Goal: Task Accomplishment & Management: Manage account settings

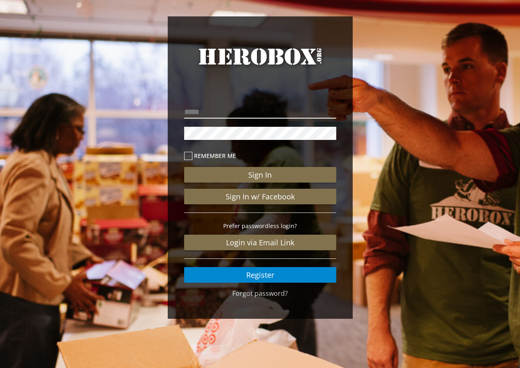
click at [248, 112] on input "email" at bounding box center [260, 112] width 152 height 13
type input "**********"
click at [184, 167] on button "Sign In" at bounding box center [260, 175] width 152 height 16
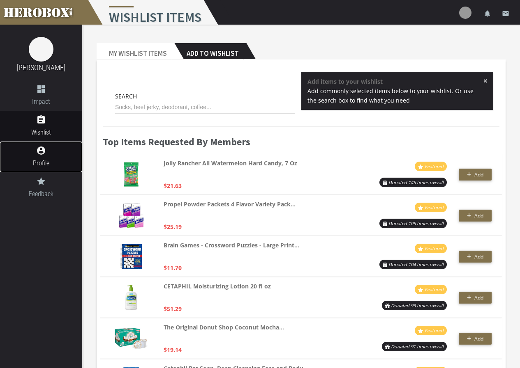
click at [46, 168] on span "Profile" at bounding box center [41, 163] width 82 height 10
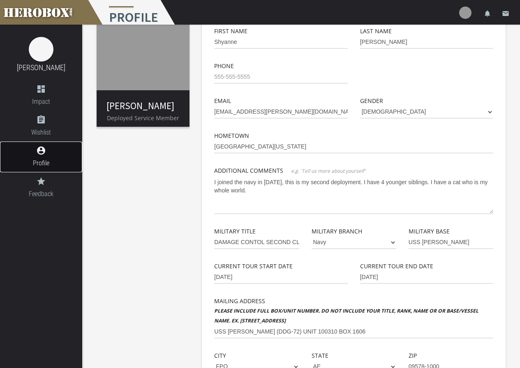
scroll to position [25, 0]
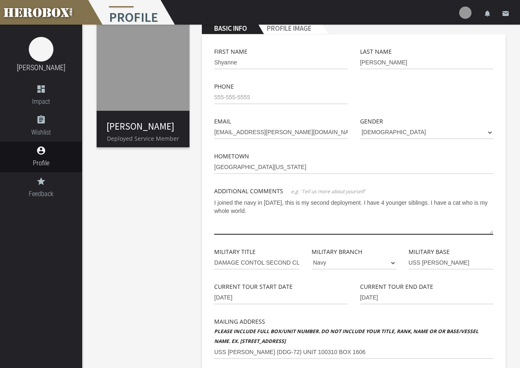
click at [267, 217] on textarea "I joined the navy in [DATE], this is my second deployment. I have 4 younger sib…" at bounding box center [353, 215] width 279 height 39
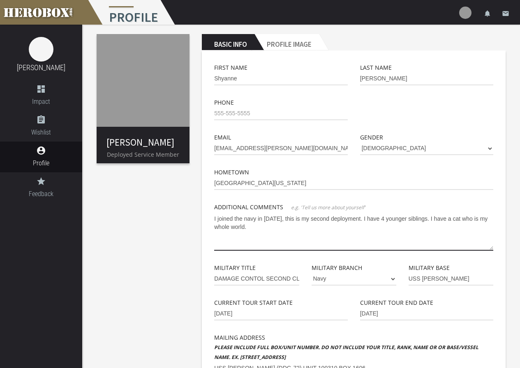
scroll to position [0, 0]
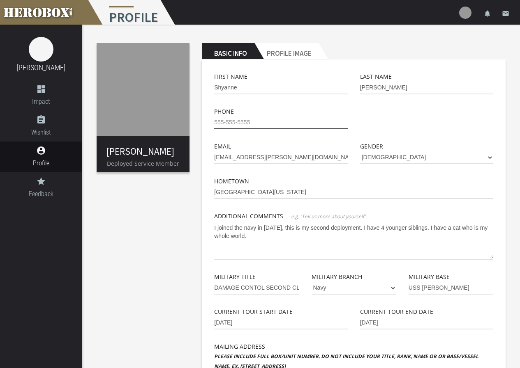
drag, startPoint x: 257, startPoint y: 124, endPoint x: 215, endPoint y: 124, distance: 42.3
click at [215, 124] on input "tel" at bounding box center [280, 122] width 133 height 13
click at [125, 122] on img at bounding box center [143, 89] width 93 height 93
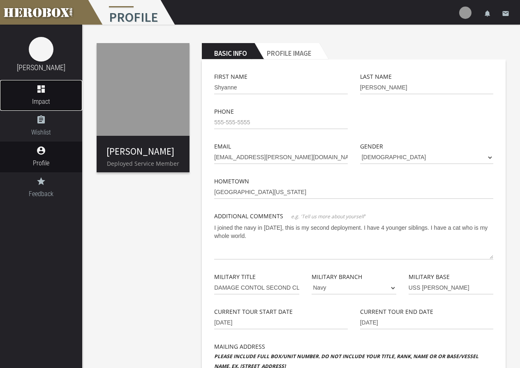
click at [44, 96] on link "dashboard Impact" at bounding box center [41, 95] width 82 height 31
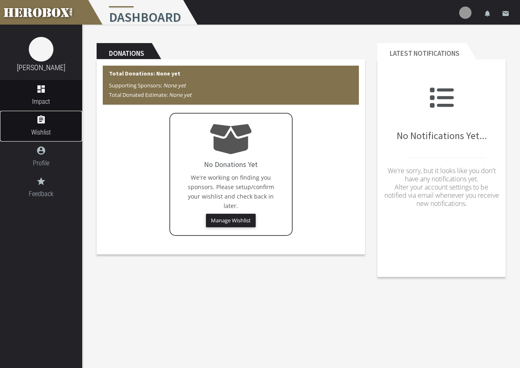
click at [46, 120] on icon "assignment" at bounding box center [41, 120] width 82 height 10
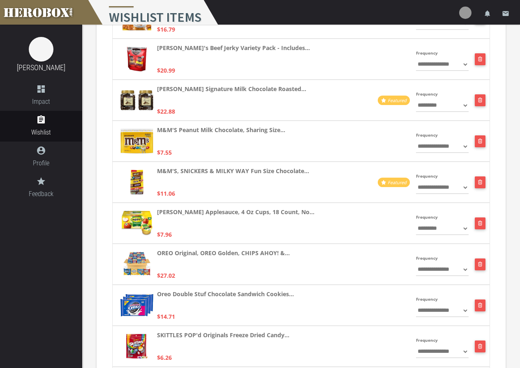
scroll to position [246, 0]
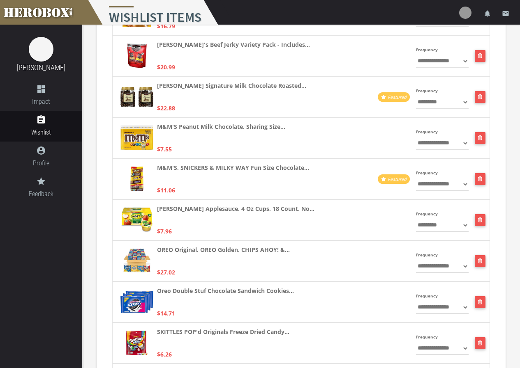
click at [431, 148] on select "**********" at bounding box center [442, 143] width 53 height 13
click at [433, 147] on select "**********" at bounding box center [442, 143] width 53 height 13
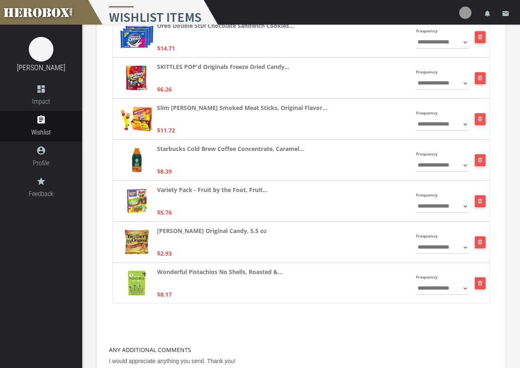
scroll to position [594, 0]
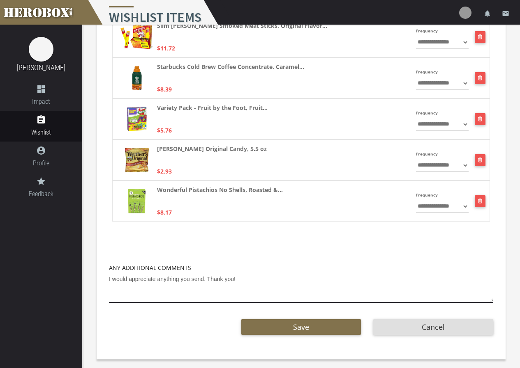
click at [244, 281] on textarea "I would appreciate anything you send. Thank you!" at bounding box center [301, 288] width 384 height 30
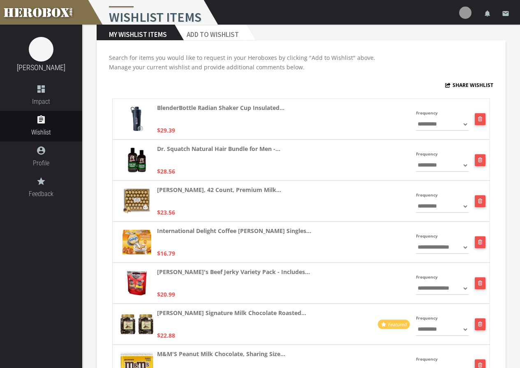
scroll to position [0, 0]
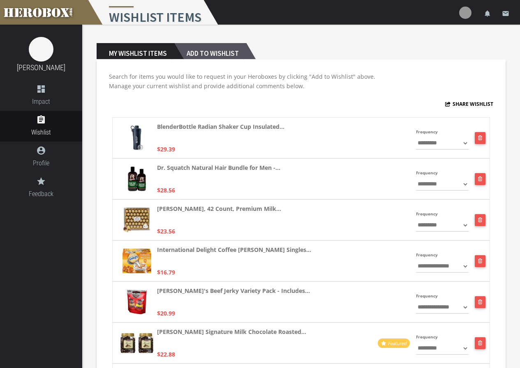
click at [203, 54] on h2 "Add to Wishlist" at bounding box center [210, 51] width 72 height 16
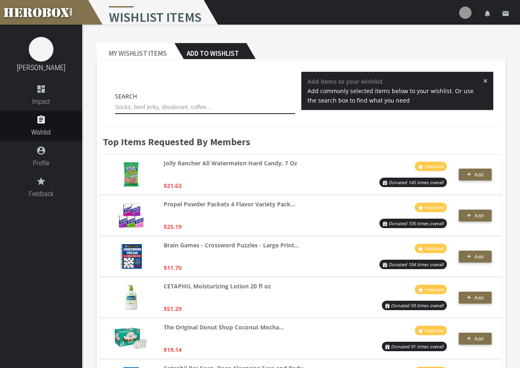
click at [181, 113] on input "text" at bounding box center [205, 107] width 180 height 13
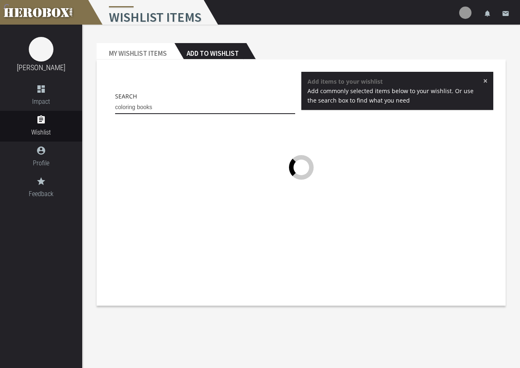
type input "coloring books"
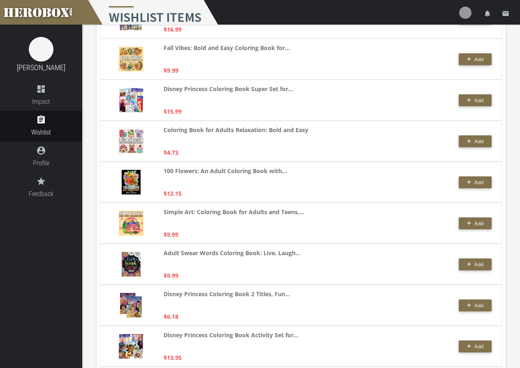
scroll to position [546, 0]
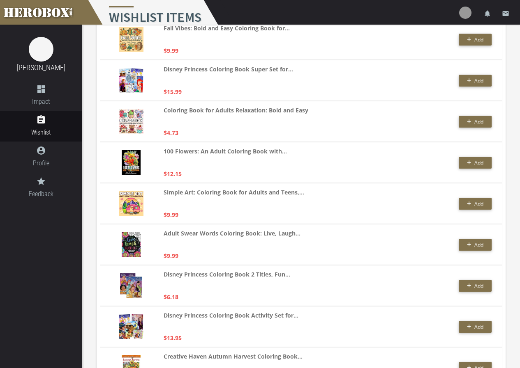
click at [123, 245] on img at bounding box center [131, 244] width 19 height 25
click at [475, 243] on span "Add" at bounding box center [478, 245] width 9 height 7
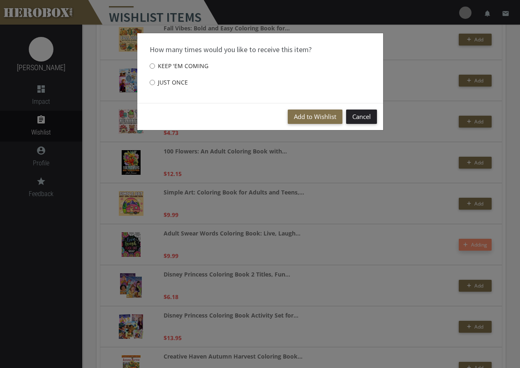
click at [179, 87] on label "Just once" at bounding box center [169, 82] width 38 height 16
click at [151, 83] on input "Just once" at bounding box center [152, 82] width 5 height 13
radio input "****"
click at [318, 114] on button "Add to Wishlist" at bounding box center [315, 117] width 55 height 14
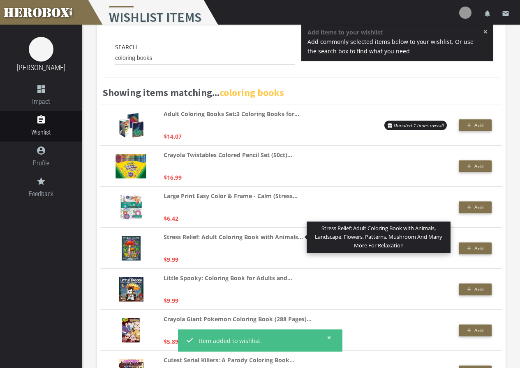
scroll to position [0, 0]
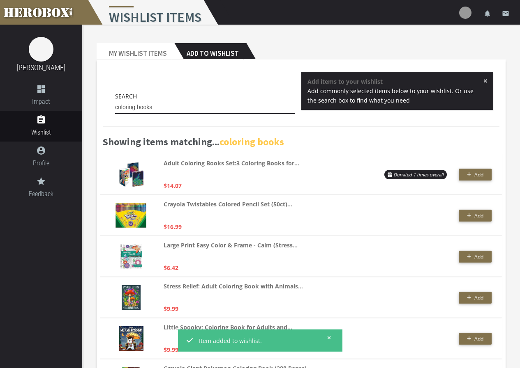
drag, startPoint x: 156, startPoint y: 108, endPoint x: 92, endPoint y: 119, distance: 64.6
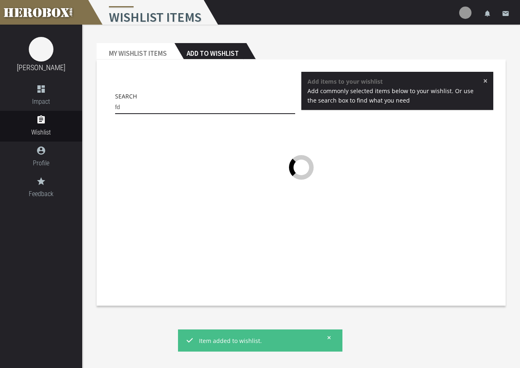
type input "f"
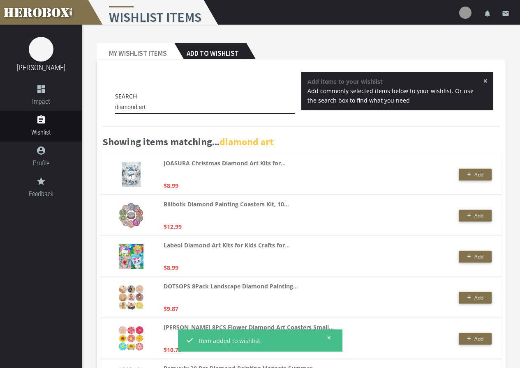
scroll to position [41, 0]
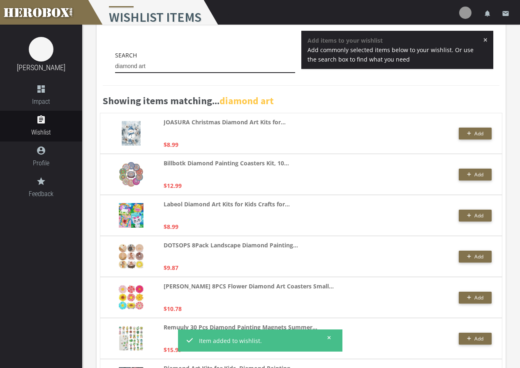
drag, startPoint x: 146, startPoint y: 68, endPoint x: 136, endPoint y: 68, distance: 9.9
click at [136, 68] on input "diamond art" at bounding box center [205, 66] width 180 height 13
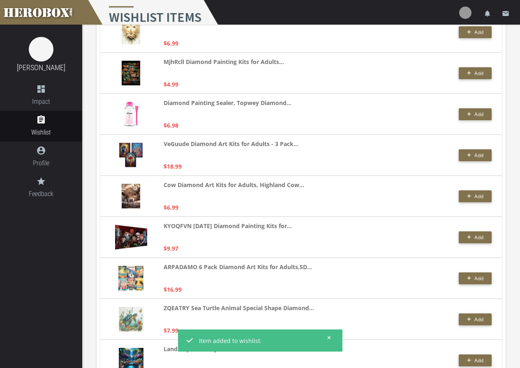
scroll to position [739, 0]
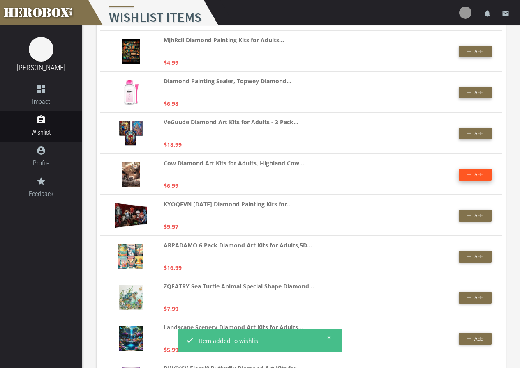
type input "diamond painting"
click at [463, 177] on button "Add" at bounding box center [474, 175] width 33 height 12
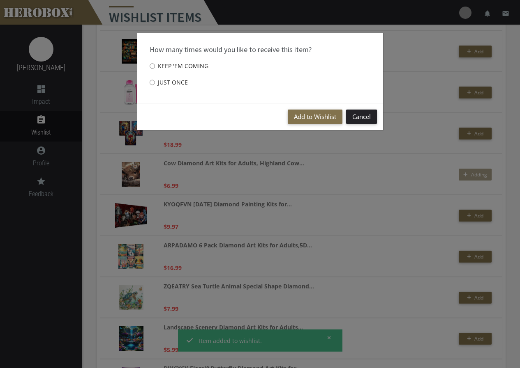
click at [174, 85] on label "Just once" at bounding box center [169, 82] width 38 height 16
click at [155, 85] on input "Just once" at bounding box center [152, 82] width 5 height 13
radio input "****"
click at [300, 117] on button "Add to Wishlist" at bounding box center [315, 117] width 55 height 14
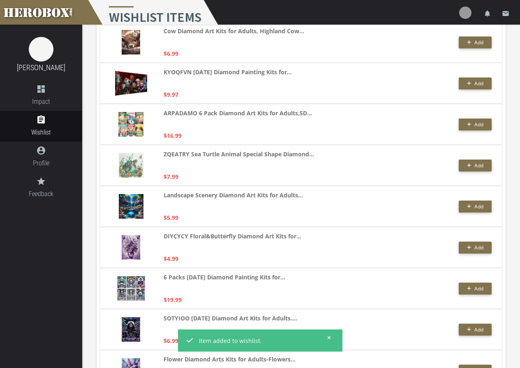
scroll to position [904, 0]
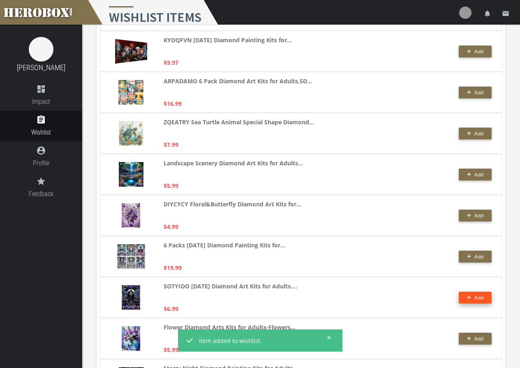
click at [468, 299] on icon "button" at bounding box center [469, 297] width 5 height 5
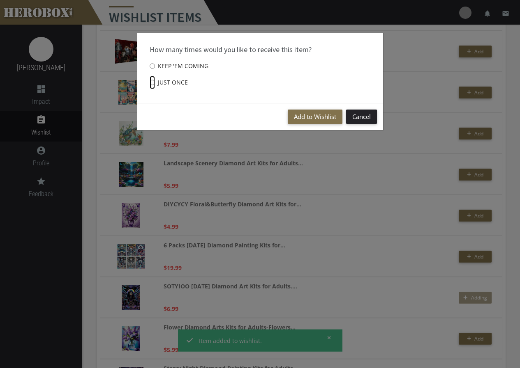
click at [150, 79] on input "Just once" at bounding box center [152, 82] width 5 height 13
radio input "****"
click at [312, 122] on button "Add to Wishlist" at bounding box center [315, 117] width 55 height 14
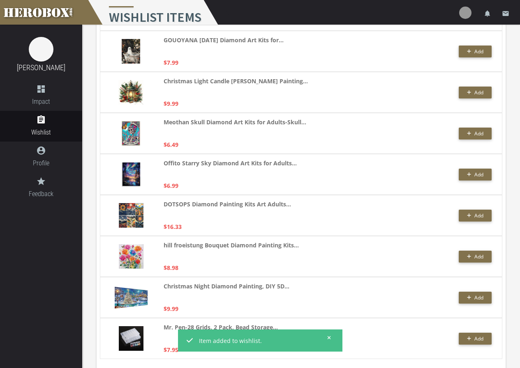
scroll to position [1778, 0]
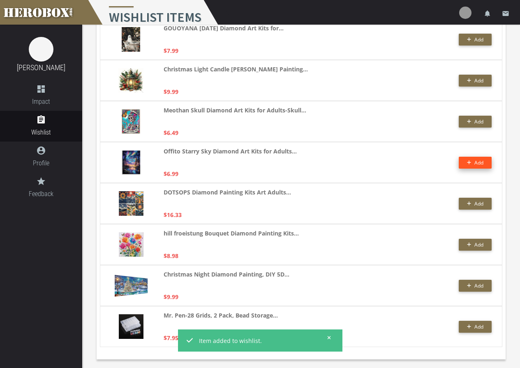
click at [466, 165] on button "Add" at bounding box center [474, 163] width 33 height 12
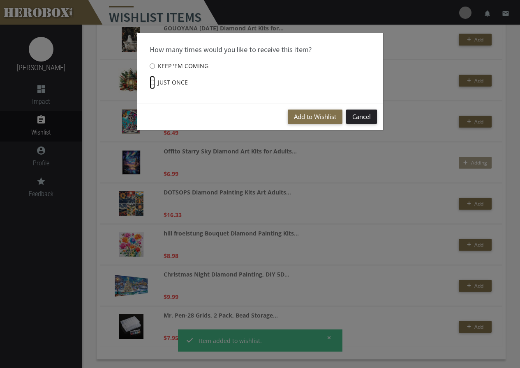
click at [152, 84] on input "Just once" at bounding box center [152, 82] width 5 height 13
radio input "****"
click at [298, 119] on button "Add to Wishlist" at bounding box center [315, 117] width 55 height 14
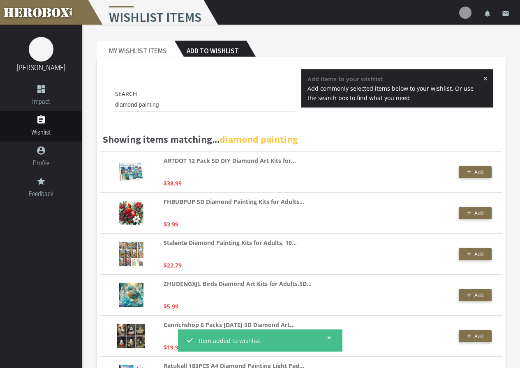
scroll to position [0, 0]
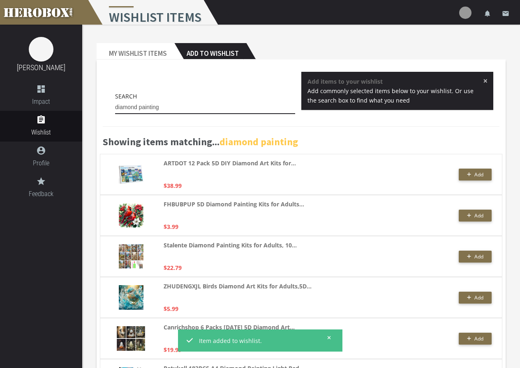
drag, startPoint x: 164, startPoint y: 111, endPoint x: 100, endPoint y: 104, distance: 64.8
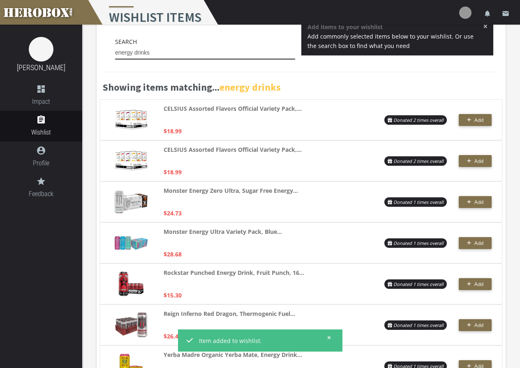
scroll to position [41, 0]
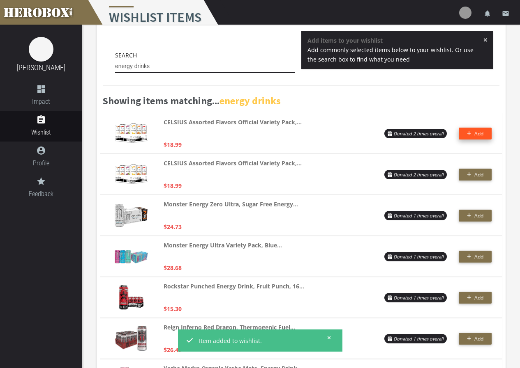
type input "energy drinks"
click at [470, 134] on icon "button" at bounding box center [469, 134] width 4 height 4
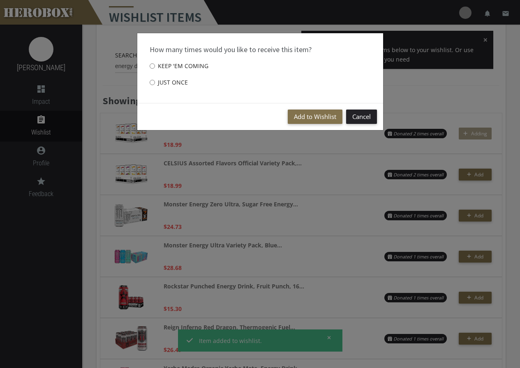
click at [184, 81] on label "Just once" at bounding box center [169, 82] width 38 height 16
click at [155, 81] on input "Just once" at bounding box center [152, 82] width 5 height 13
radio input "****"
click at [158, 60] on label "Keep 'em coming" at bounding box center [179, 66] width 59 height 16
click at [155, 60] on input "Keep 'em coming" at bounding box center [152, 66] width 5 height 13
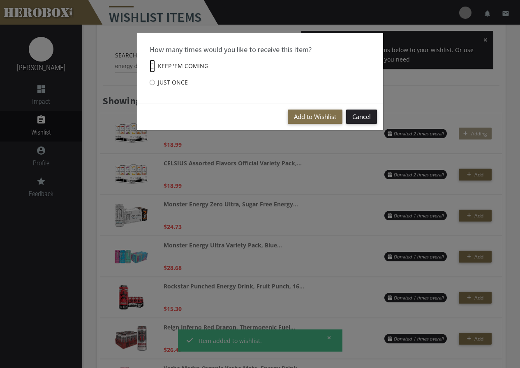
radio input "****"
click at [316, 127] on div "Add to Wishlist Cancel" at bounding box center [260, 116] width 246 height 27
click at [313, 119] on button "Add to Wishlist" at bounding box center [315, 117] width 55 height 14
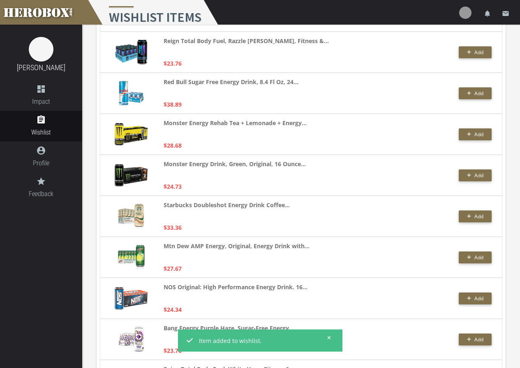
scroll to position [575, 0]
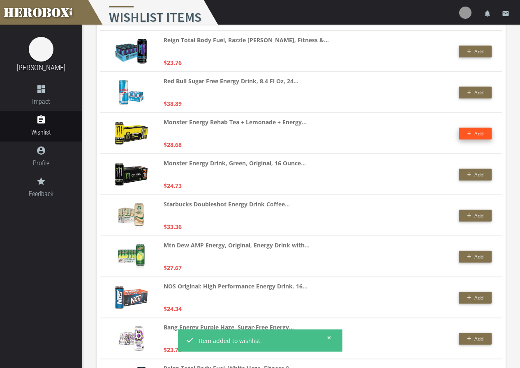
click at [465, 137] on button "Add" at bounding box center [474, 134] width 33 height 12
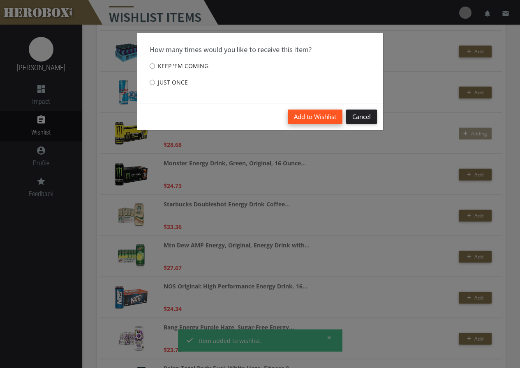
click at [306, 114] on button "Add to Wishlist" at bounding box center [315, 117] width 55 height 14
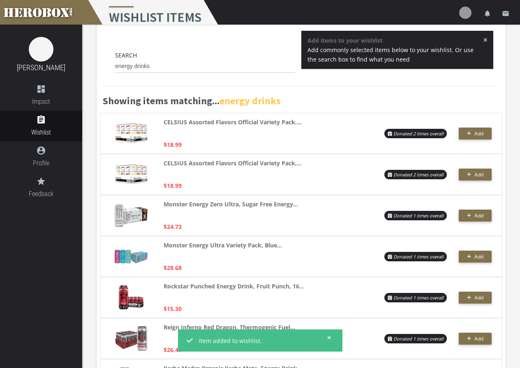
scroll to position [0, 0]
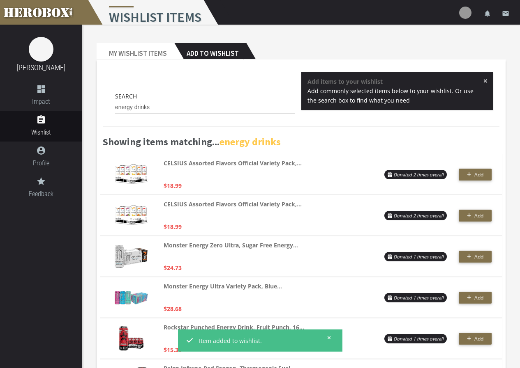
drag, startPoint x: 163, startPoint y: 116, endPoint x: 161, endPoint y: 110, distance: 6.3
click at [161, 110] on div "Search energy drinks" at bounding box center [205, 105] width 192 height 27
drag, startPoint x: 151, startPoint y: 111, endPoint x: 61, endPoint y: 118, distance: 89.9
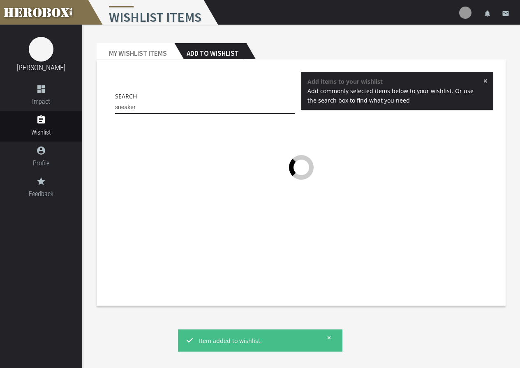
type input "sneakers"
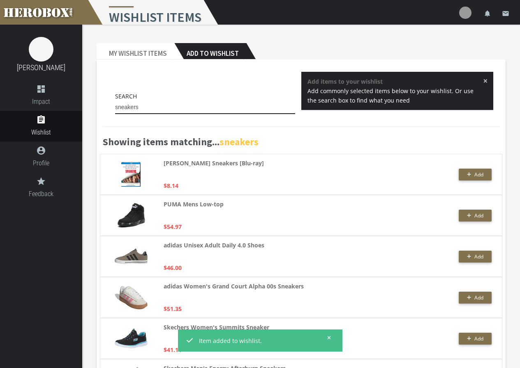
drag, startPoint x: 121, startPoint y: 117, endPoint x: 99, endPoint y: 117, distance: 21.4
drag, startPoint x: 132, startPoint y: 109, endPoint x: 106, endPoint y: 116, distance: 26.9
click at [106, 116] on div "Search sneakers × Add items to your wishlist Add commonly selected items below …" at bounding box center [301, 95] width 396 height 46
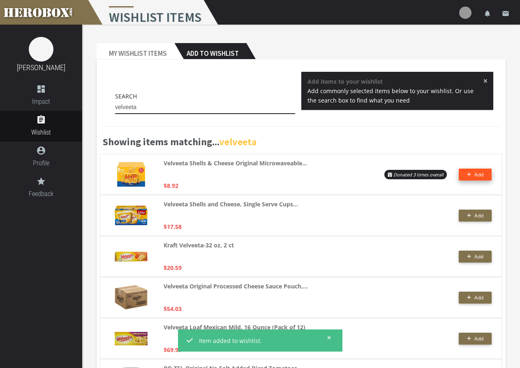
type input "velveeta"
click at [481, 177] on span "Add" at bounding box center [478, 174] width 9 height 7
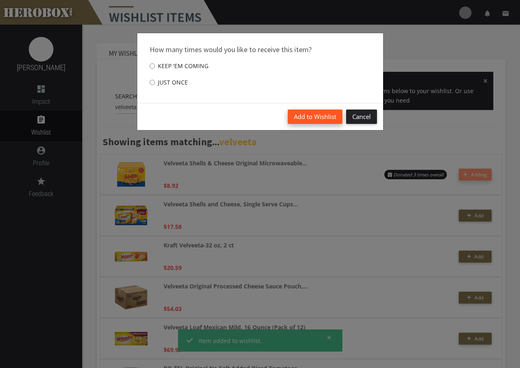
click at [297, 117] on button "Add to Wishlist" at bounding box center [315, 117] width 55 height 14
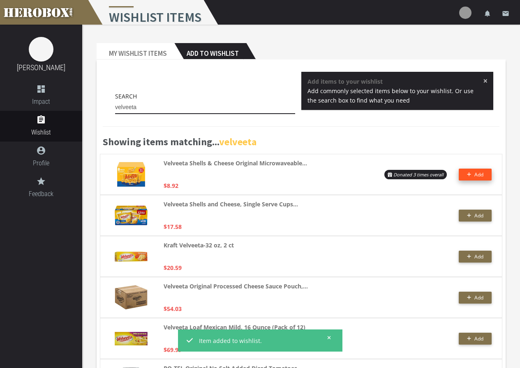
drag, startPoint x: 162, startPoint y: 104, endPoint x: 102, endPoint y: 113, distance: 60.4
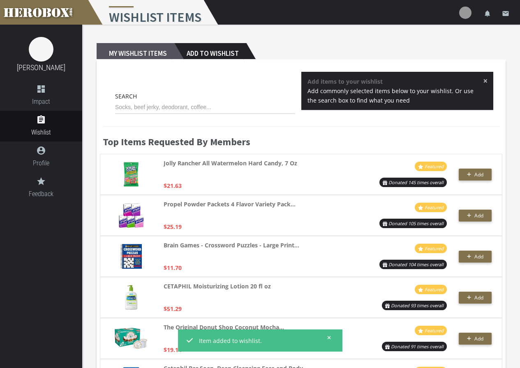
click at [150, 56] on h2 "My Wishlist Items" at bounding box center [136, 51] width 78 height 16
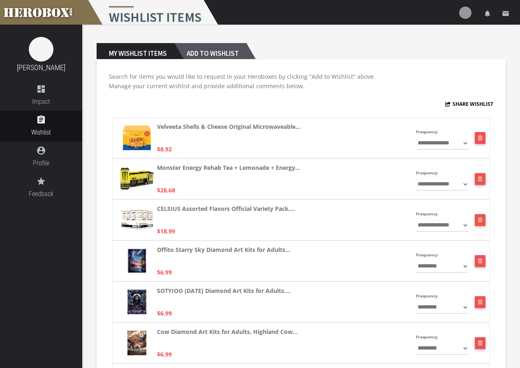
click at [238, 54] on h2 "Add to Wishlist" at bounding box center [210, 51] width 72 height 16
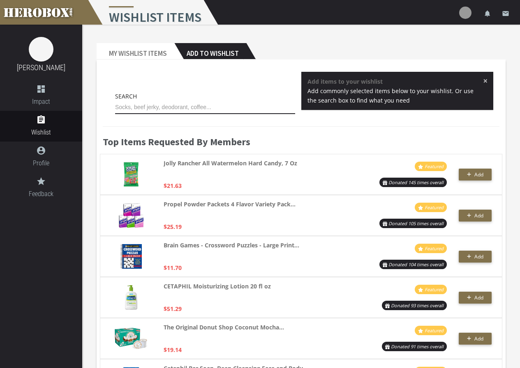
click at [227, 108] on input "text" at bounding box center [205, 107] width 180 height 13
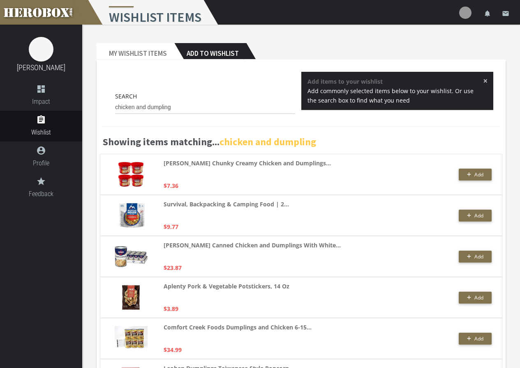
click at [476, 181] on div "[PERSON_NAME] Chunky Creamy Chicken and Dumplings... $7.36 Add" at bounding box center [301, 174] width 402 height 41
click at [468, 175] on icon "button" at bounding box center [469, 174] width 5 height 5
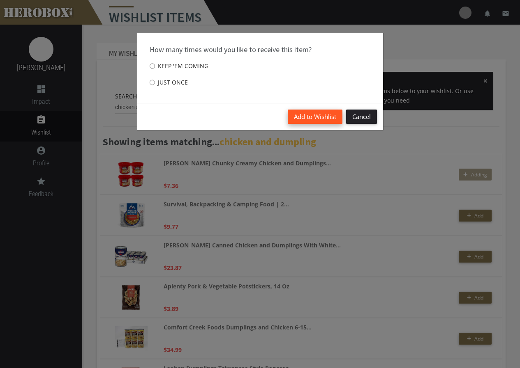
click at [308, 114] on button "Add to Wishlist" at bounding box center [315, 117] width 55 height 14
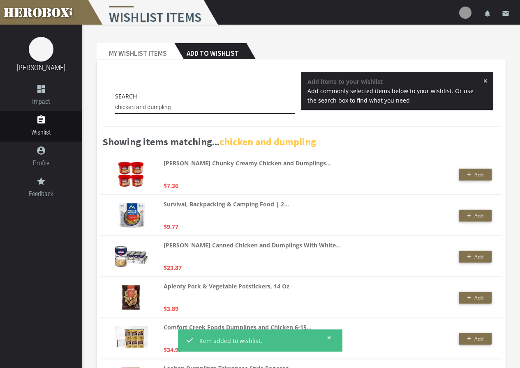
drag, startPoint x: 200, startPoint y: 111, endPoint x: 137, endPoint y: 114, distance: 62.9
click at [137, 114] on input "chicken and dumpling" at bounding box center [205, 107] width 180 height 13
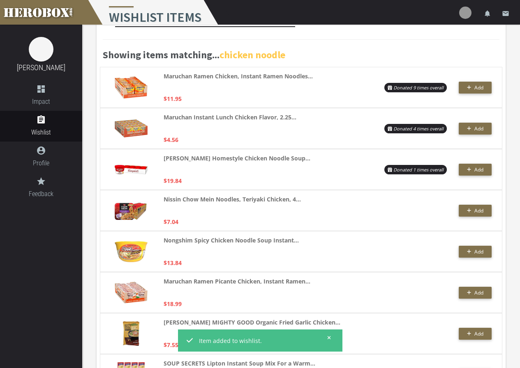
scroll to position [82, 0]
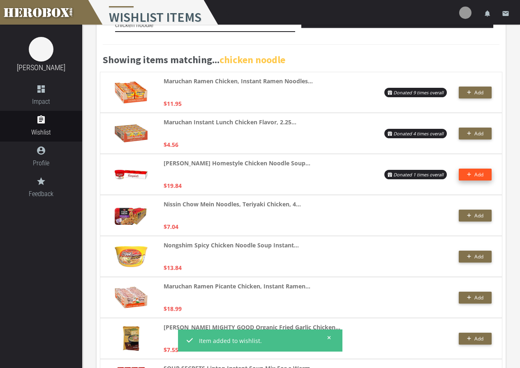
type input "chicken noodle"
click at [465, 176] on button "Add" at bounding box center [474, 175] width 33 height 12
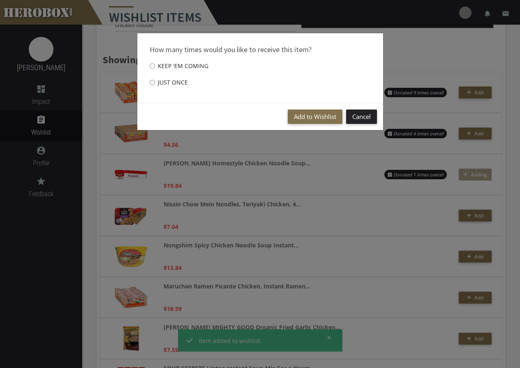
click at [161, 83] on label "Just once" at bounding box center [169, 82] width 38 height 16
click at [155, 83] on input "Just once" at bounding box center [152, 82] width 5 height 13
radio input "****"
click at [166, 70] on label "Keep 'em coming" at bounding box center [179, 66] width 59 height 16
click at [155, 70] on input "Keep 'em coming" at bounding box center [152, 66] width 5 height 13
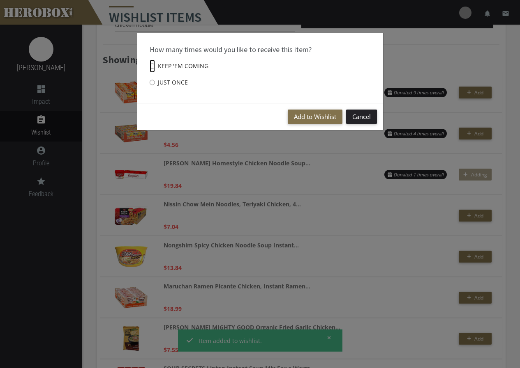
radio input "****"
click at [298, 121] on button "Add to Wishlist" at bounding box center [315, 117] width 55 height 14
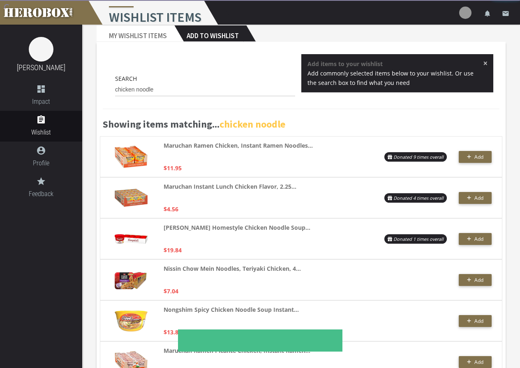
scroll to position [0, 0]
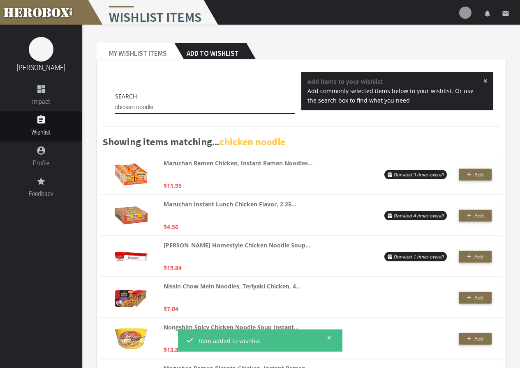
drag, startPoint x: 164, startPoint y: 108, endPoint x: 106, endPoint y: 117, distance: 58.7
click at [106, 117] on div "Search chicken noodle × Add items to your wishlist Add commonly selected items …" at bounding box center [301, 95] width 396 height 46
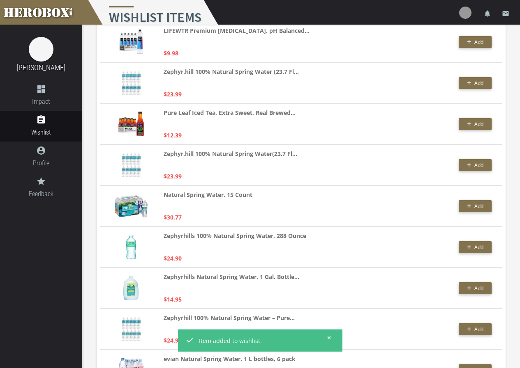
scroll to position [822, 0]
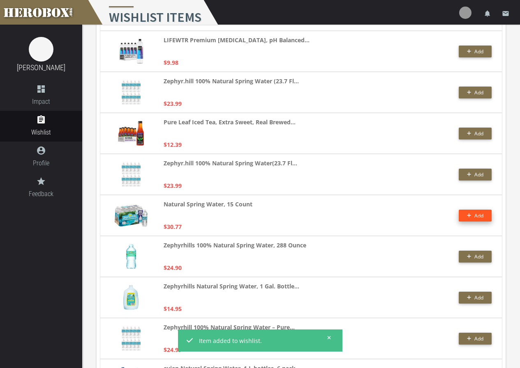
click at [465, 221] on button "Add" at bounding box center [474, 216] width 33 height 12
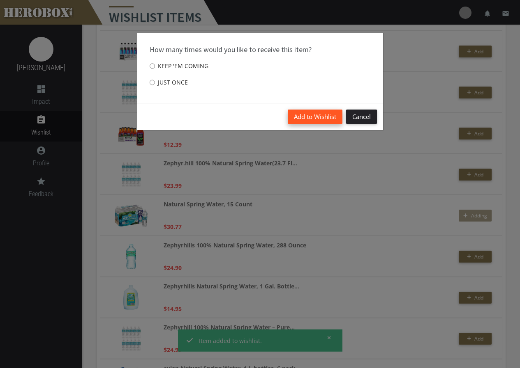
click at [301, 115] on button "Add to Wishlist" at bounding box center [315, 117] width 55 height 14
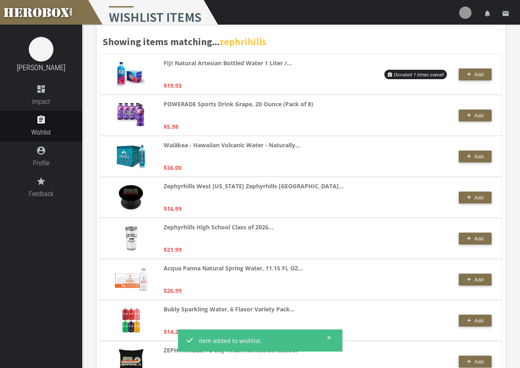
scroll to position [0, 0]
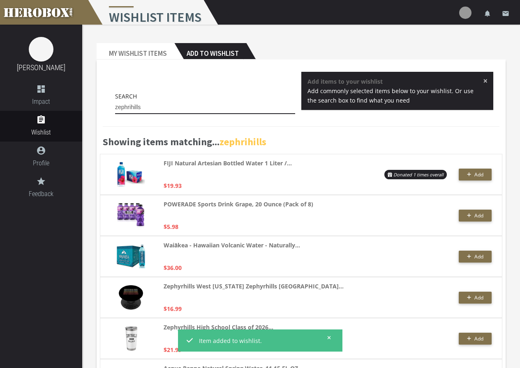
drag, startPoint x: 176, startPoint y: 110, endPoint x: 89, endPoint y: 110, distance: 87.5
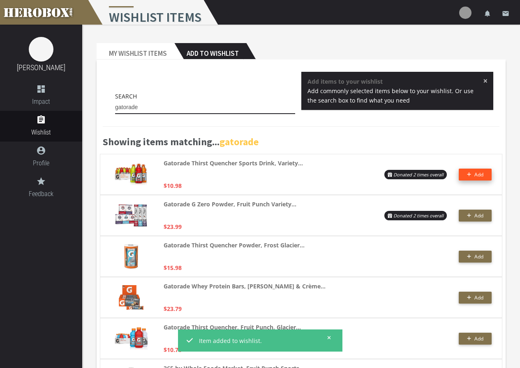
type input "gatorade"
click at [481, 177] on span "Add" at bounding box center [478, 174] width 9 height 7
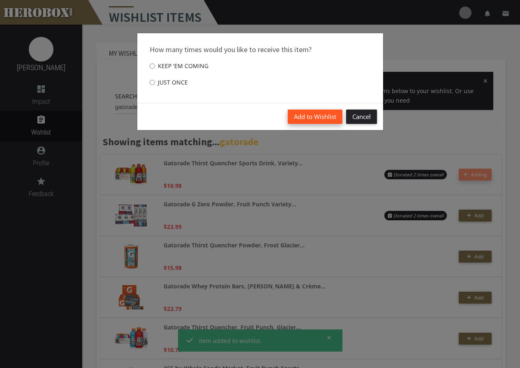
click at [329, 116] on button "Add to Wishlist" at bounding box center [315, 117] width 55 height 14
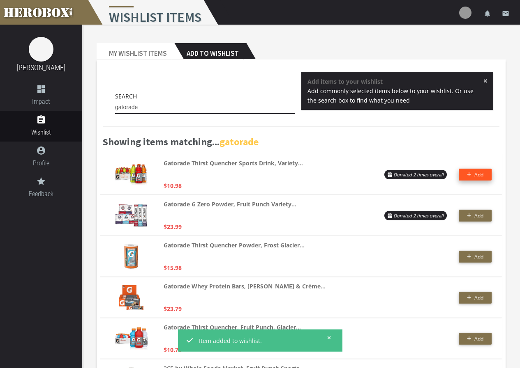
drag, startPoint x: 147, startPoint y: 110, endPoint x: 102, endPoint y: 104, distance: 46.0
click at [104, 104] on div "Search gatorade × Add items to your wishlist Add commonly selected items below …" at bounding box center [301, 95] width 396 height 46
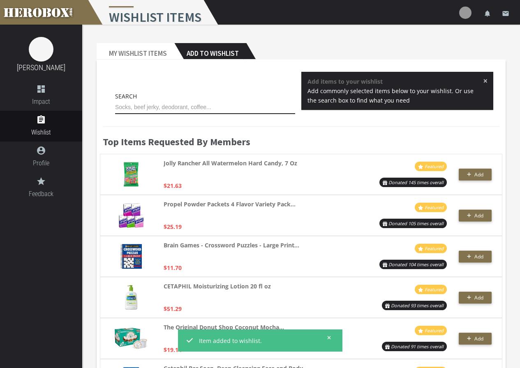
click at [154, 108] on input "text" at bounding box center [205, 107] width 180 height 13
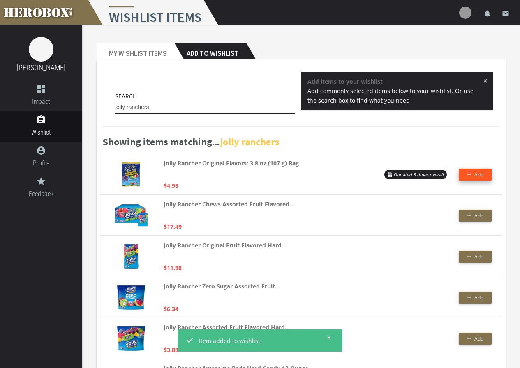
type input "jolly ranchers"
click at [473, 176] on span "Add" at bounding box center [475, 174] width 17 height 7
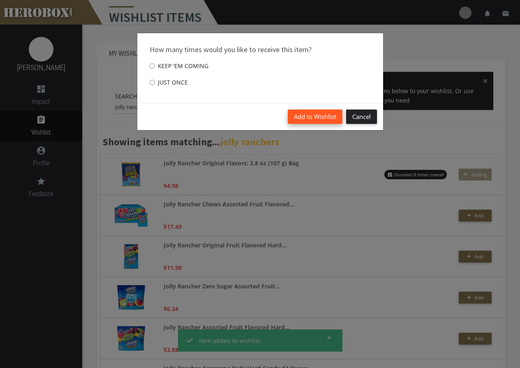
click at [297, 118] on button "Add to Wishlist" at bounding box center [315, 117] width 55 height 14
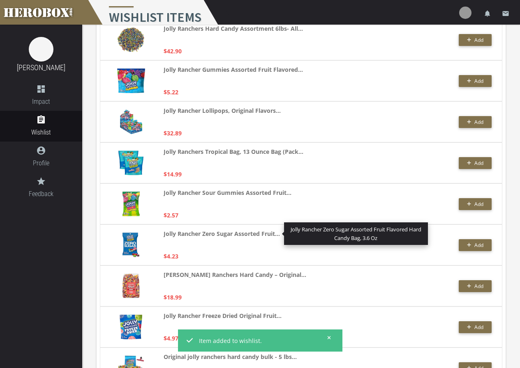
scroll to position [1027, 0]
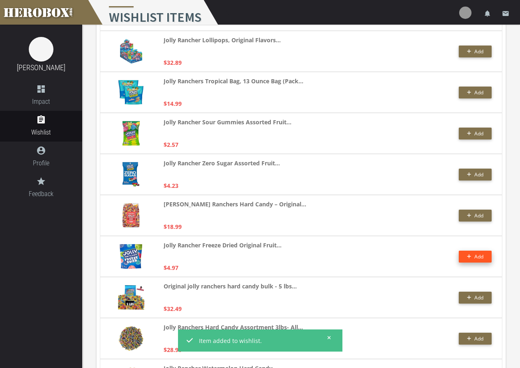
click at [467, 260] on button "Add" at bounding box center [474, 257] width 33 height 12
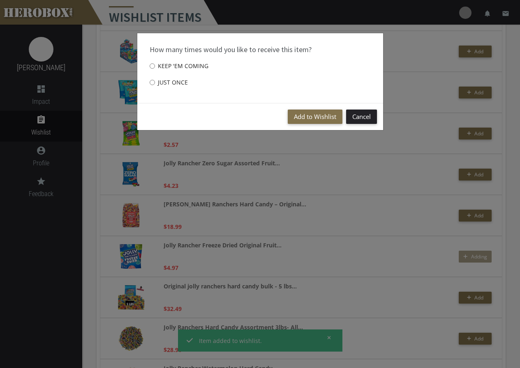
click at [179, 82] on label "Just once" at bounding box center [169, 82] width 38 height 16
click at [155, 82] on input "Just once" at bounding box center [152, 82] width 5 height 13
radio input "****"
click at [198, 64] on label "Keep 'em coming" at bounding box center [179, 66] width 59 height 16
click at [155, 64] on input "Keep 'em coming" at bounding box center [152, 66] width 5 height 13
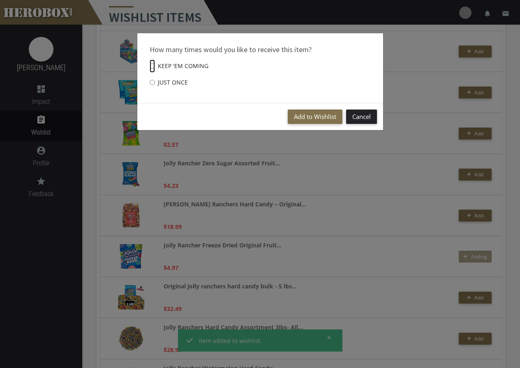
radio input "****"
click at [329, 117] on button "Add to Wishlist" at bounding box center [315, 117] width 55 height 14
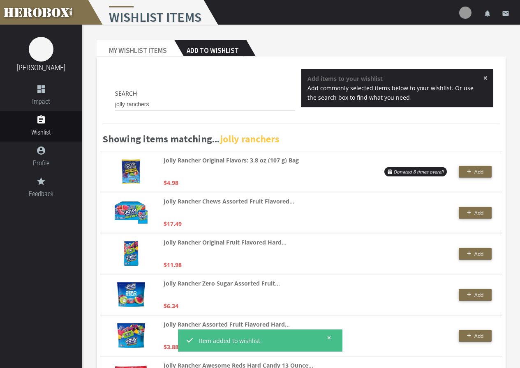
scroll to position [0, 0]
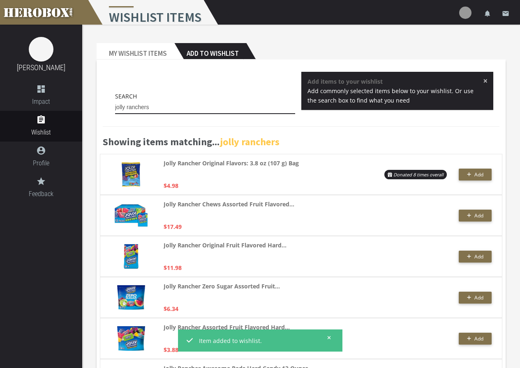
drag, startPoint x: 187, startPoint y: 106, endPoint x: 78, endPoint y: 114, distance: 110.0
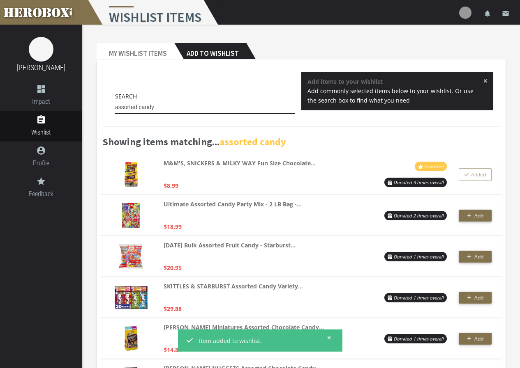
drag, startPoint x: 177, startPoint y: 105, endPoint x: 97, endPoint y: 109, distance: 79.8
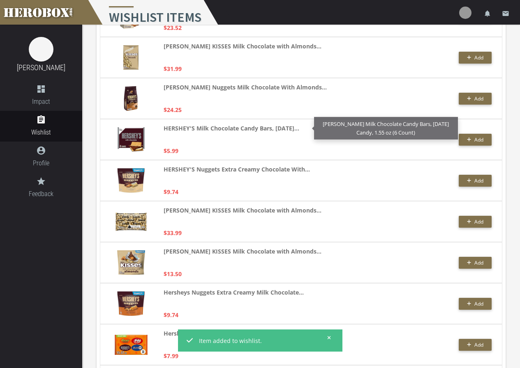
scroll to position [986, 0]
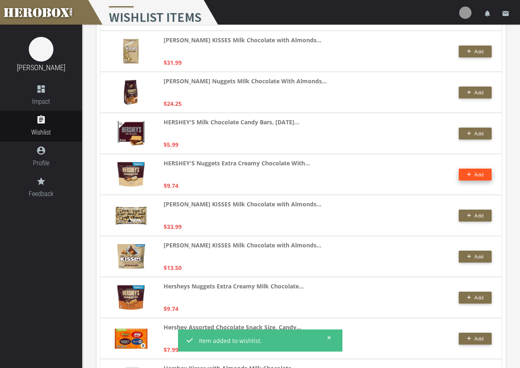
type input "hershey almond"
click at [464, 176] on button "Add" at bounding box center [474, 175] width 33 height 12
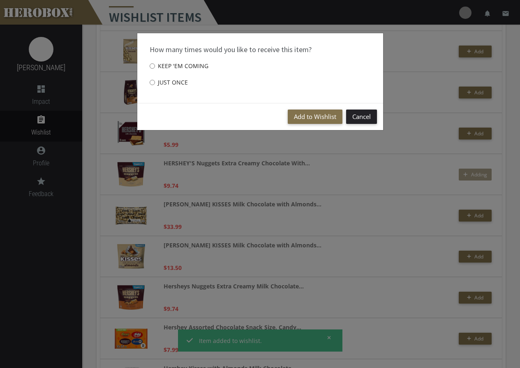
click at [148, 83] on div "How many times would you like to receive this item? Keep 'em coming Just once" at bounding box center [260, 68] width 246 height 70
click at [153, 84] on input "Just once" at bounding box center [152, 82] width 5 height 13
radio input "****"
click at [293, 113] on button "Add to Wishlist" at bounding box center [315, 117] width 55 height 14
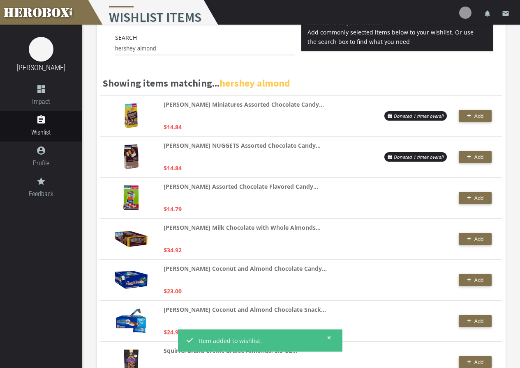
scroll to position [0, 0]
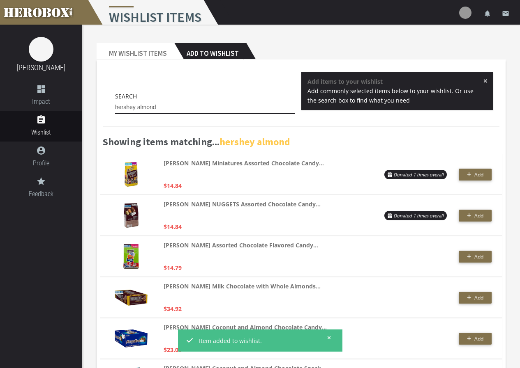
drag, startPoint x: 190, startPoint y: 102, endPoint x: 109, endPoint y: 103, distance: 80.9
click at [109, 103] on div "Search hershey almond" at bounding box center [205, 105] width 192 height 27
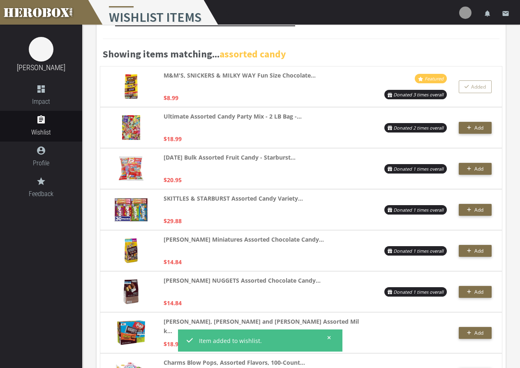
scroll to position [82, 0]
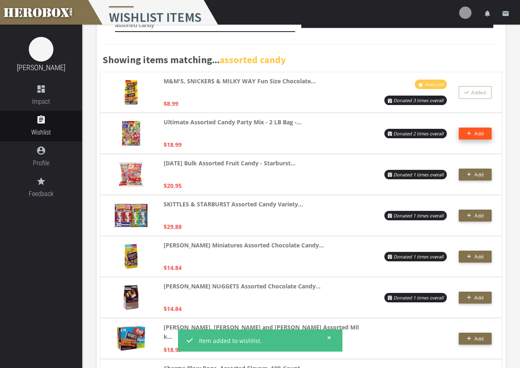
type input "assorted candy"
click at [476, 135] on span "Add" at bounding box center [478, 133] width 9 height 7
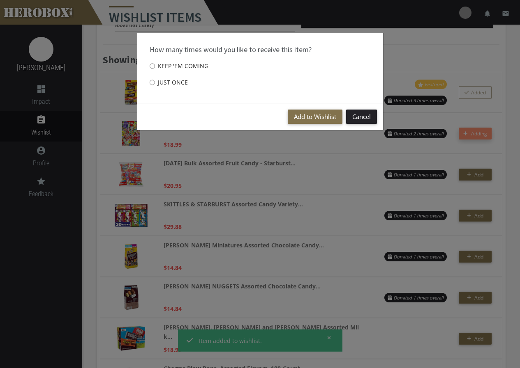
click at [170, 81] on label "Just once" at bounding box center [169, 82] width 38 height 16
click at [155, 81] on input "Just once" at bounding box center [152, 82] width 5 height 13
radio input "****"
click at [335, 120] on button "Add to Wishlist" at bounding box center [315, 117] width 55 height 14
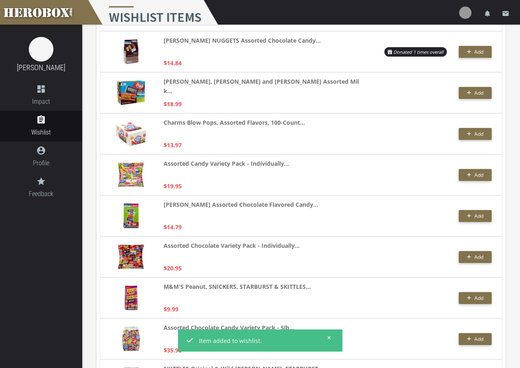
scroll to position [246, 0]
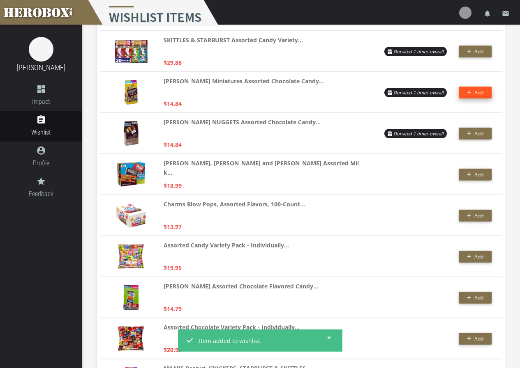
click at [465, 94] on button "Add" at bounding box center [474, 93] width 33 height 12
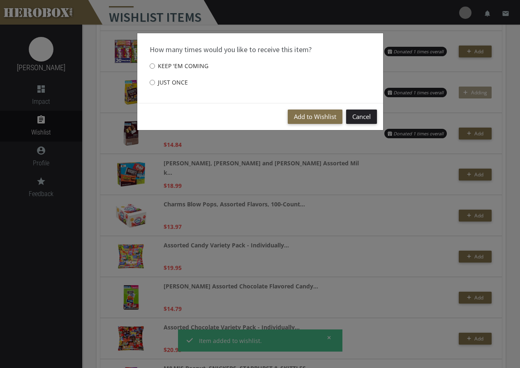
click at [165, 77] on label "Just once" at bounding box center [169, 82] width 38 height 16
click at [155, 77] on input "Just once" at bounding box center [152, 82] width 5 height 13
radio input "****"
click at [340, 119] on button "Add to Wishlist" at bounding box center [315, 117] width 55 height 14
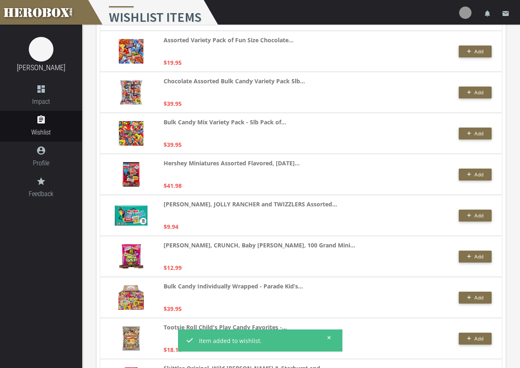
scroll to position [1614, 0]
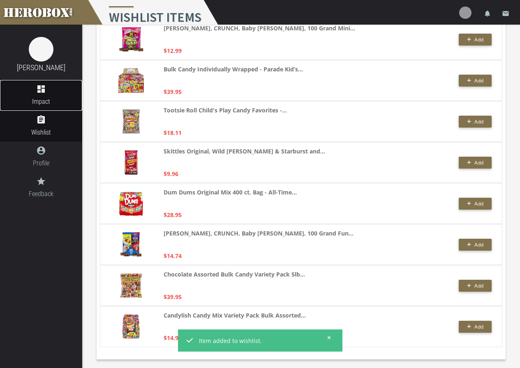
click at [35, 105] on span "Impact" at bounding box center [41, 102] width 82 height 10
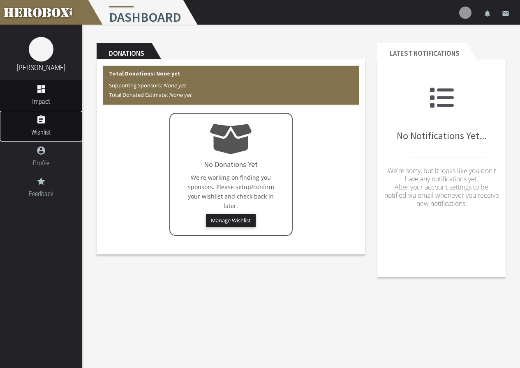
click at [43, 129] on span "Wishlist" at bounding box center [41, 132] width 82 height 10
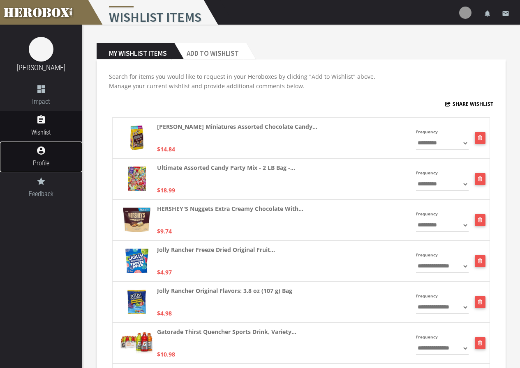
click at [44, 157] on link "account_circle Profile" at bounding box center [41, 157] width 82 height 31
